Goal: Task Accomplishment & Management: Manage account settings

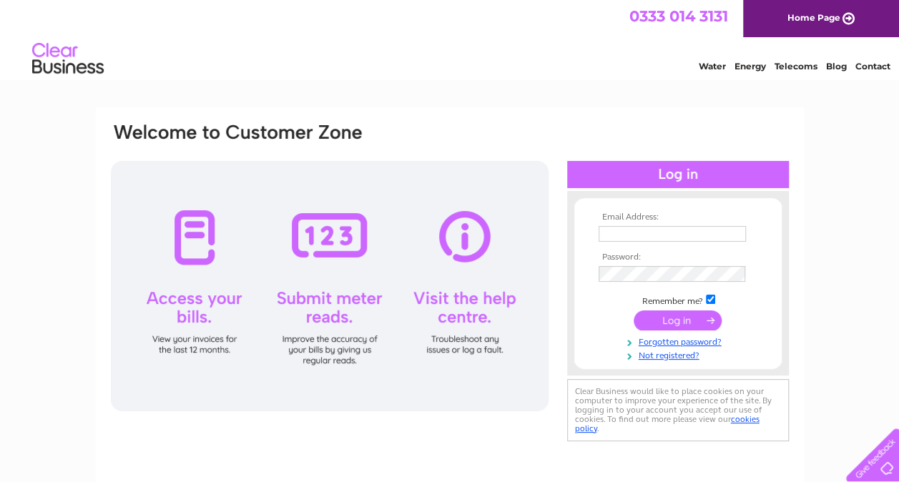
click at [659, 237] on input "text" at bounding box center [672, 234] width 147 height 16
type input "invoicing@momentuminstore.com"
click at [669, 325] on input "submit" at bounding box center [678, 320] width 88 height 20
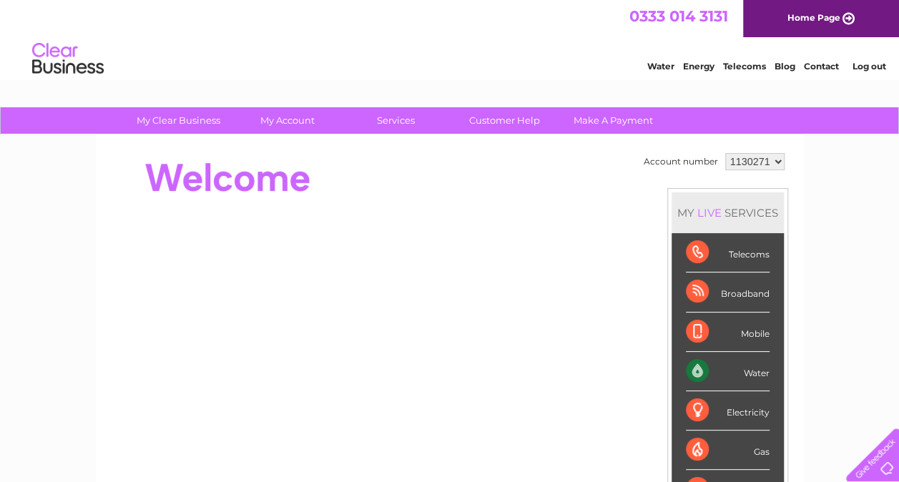
drag, startPoint x: 905, startPoint y: 117, endPoint x: 865, endPoint y: 47, distance: 80.4
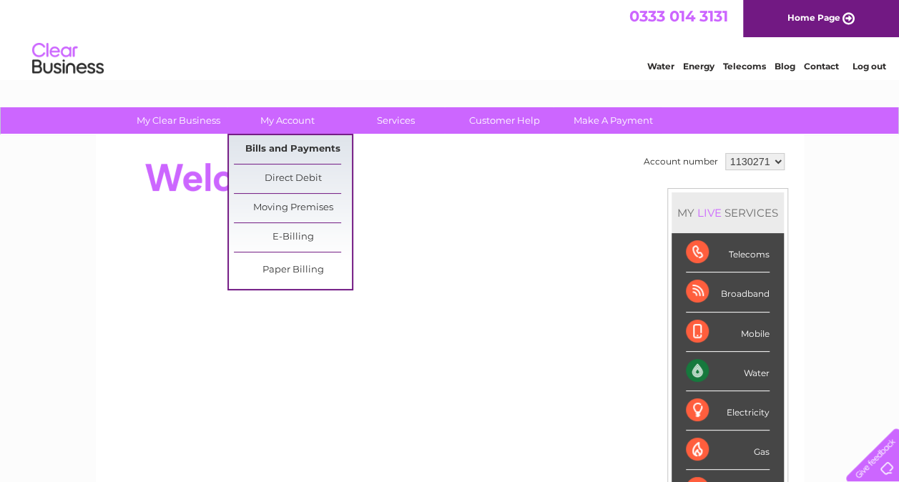
click at [280, 147] on link "Bills and Payments" at bounding box center [293, 149] width 118 height 29
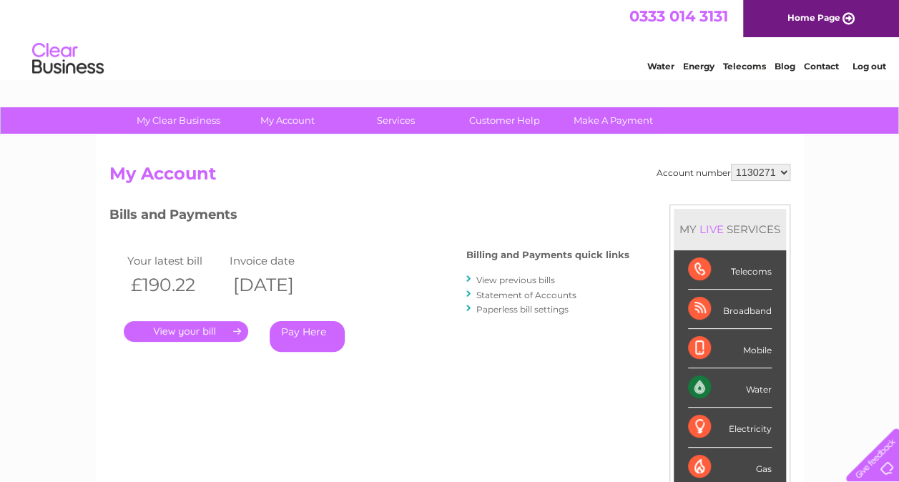
click at [198, 331] on link "." at bounding box center [186, 331] width 124 height 21
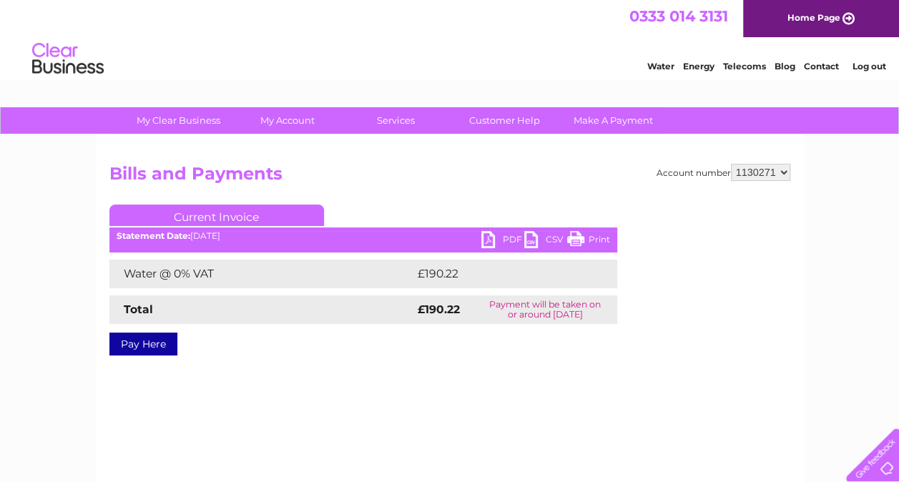
click at [491, 235] on link "PDF" at bounding box center [502, 241] width 43 height 21
